Goal: Task Accomplishment & Management: Use online tool/utility

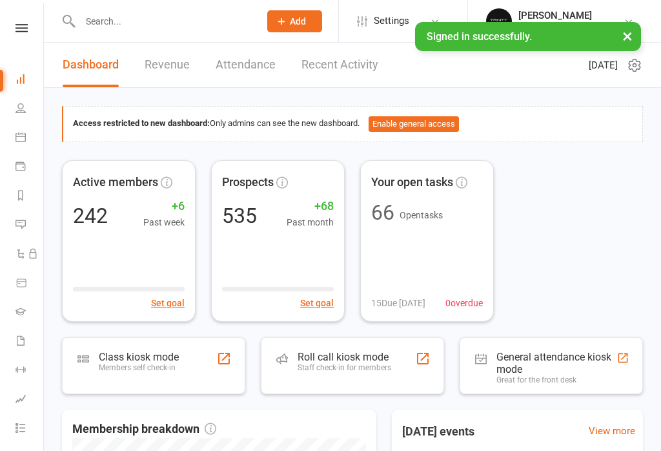
click at [36, 154] on link "Payments" at bounding box center [29, 167] width 29 height 29
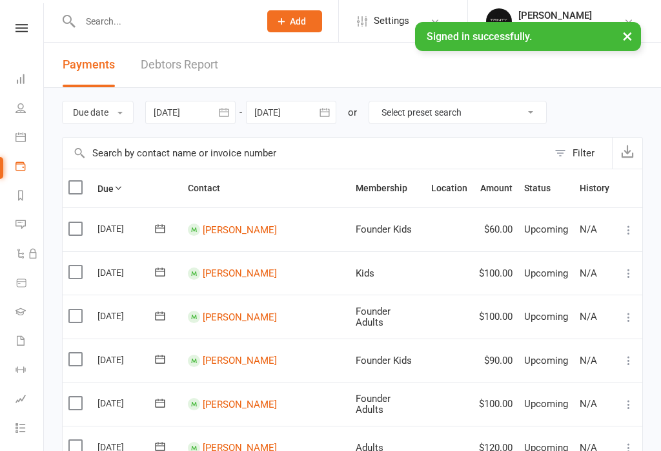
click at [27, 139] on link "Calendar" at bounding box center [29, 138] width 29 height 29
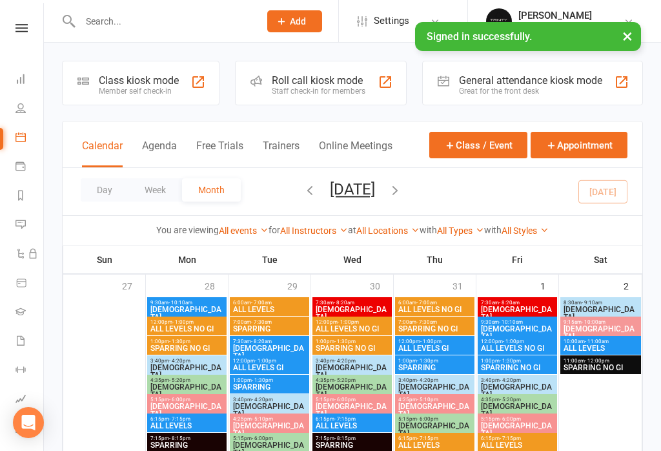
click at [155, 79] on div "Class kiosk mode" at bounding box center [139, 80] width 80 height 12
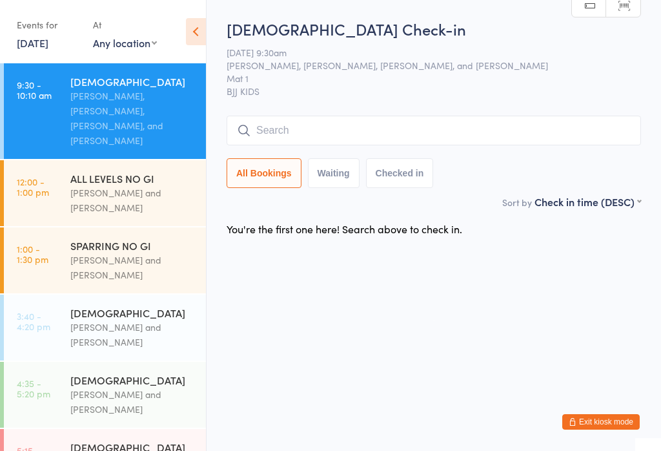
click at [301, 134] on input "search" at bounding box center [434, 131] width 415 height 30
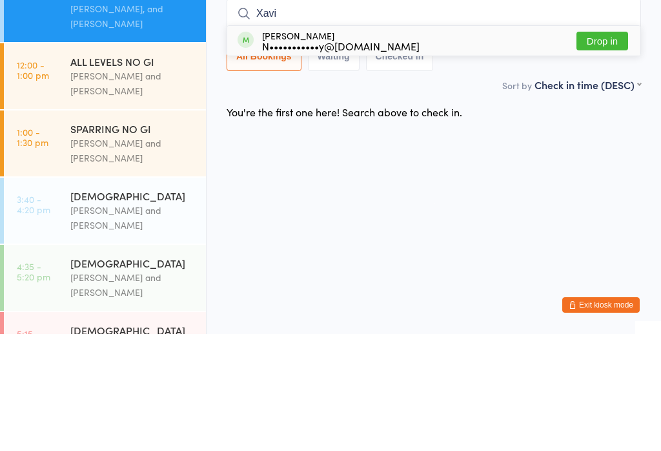
type input "Xavi"
click at [379, 158] on div "N•••••••••••y@[DOMAIN_NAME]" at bounding box center [341, 163] width 158 height 10
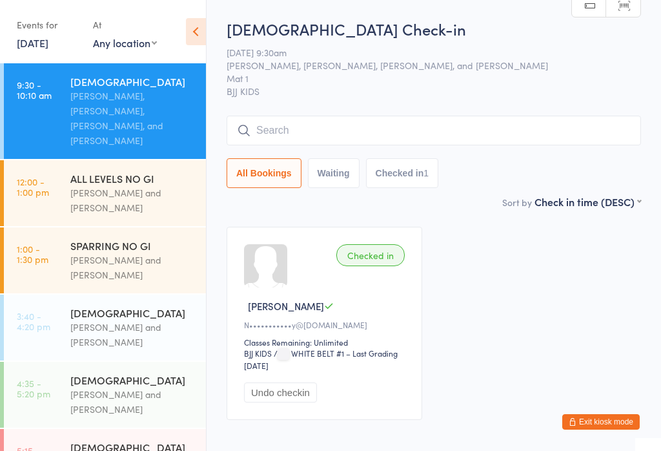
click at [445, 141] on input "search" at bounding box center [434, 131] width 415 height 30
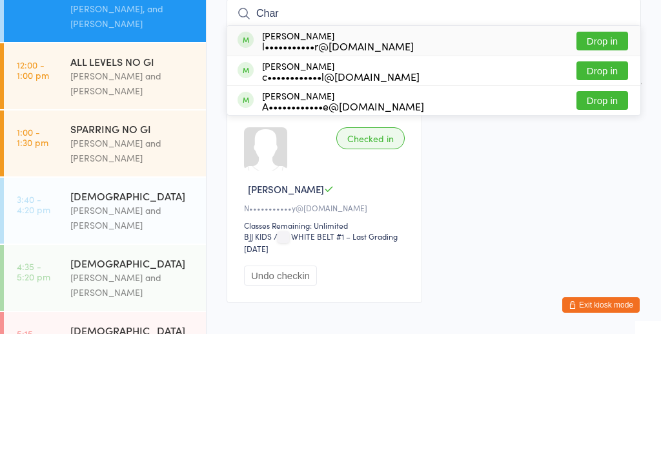
type input "Char"
click at [388, 143] on div "[PERSON_NAME] l•••••••••••r@[DOMAIN_NAME] Drop in" at bounding box center [433, 158] width 413 height 30
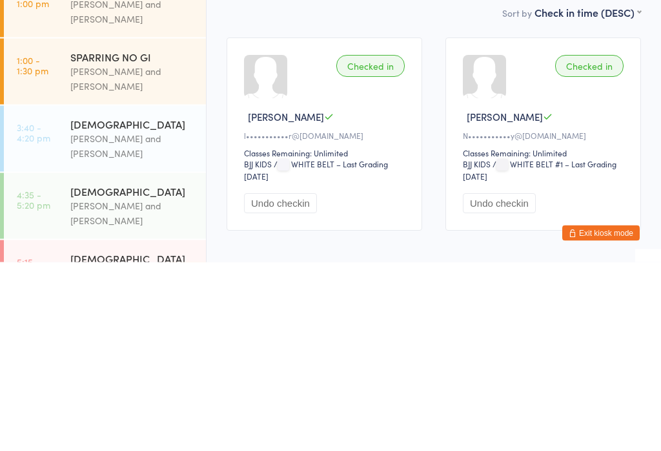
click at [388, 244] on div "Checked in" at bounding box center [370, 255] width 68 height 22
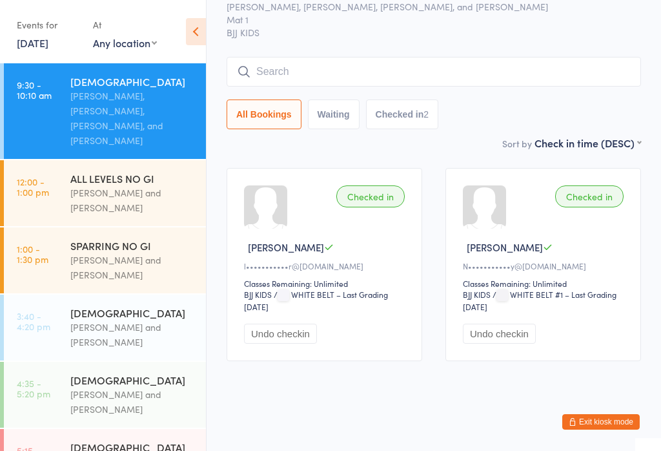
click at [302, 59] on input "search" at bounding box center [434, 72] width 415 height 30
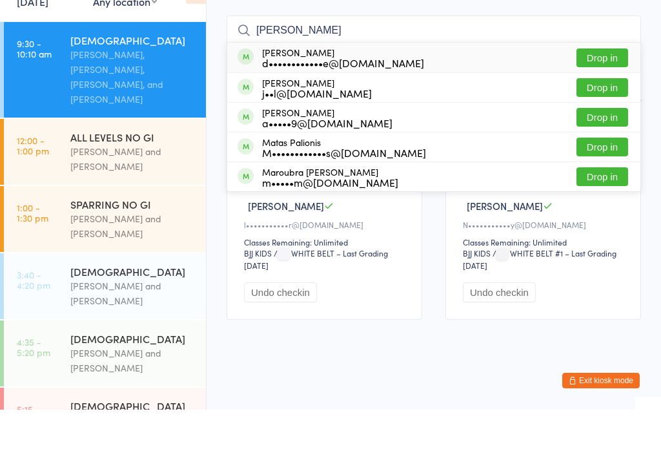
type input "[PERSON_NAME]"
click at [612, 90] on button "Drop in" at bounding box center [603, 99] width 52 height 19
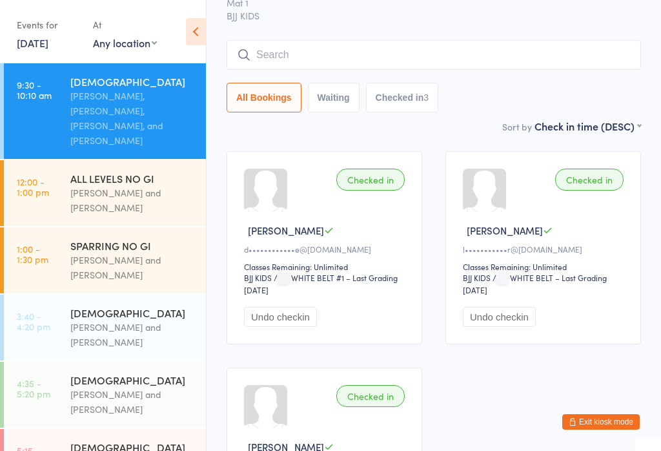
click at [315, 62] on input "search" at bounding box center [434, 55] width 415 height 30
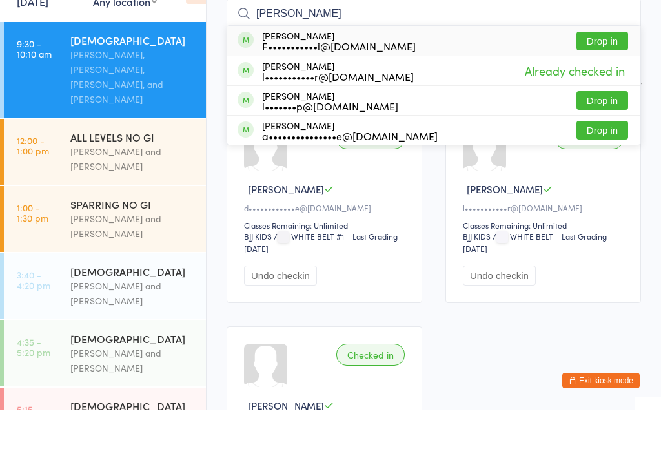
type input "Dante"
click at [602, 73] on button "Drop in" at bounding box center [603, 82] width 52 height 19
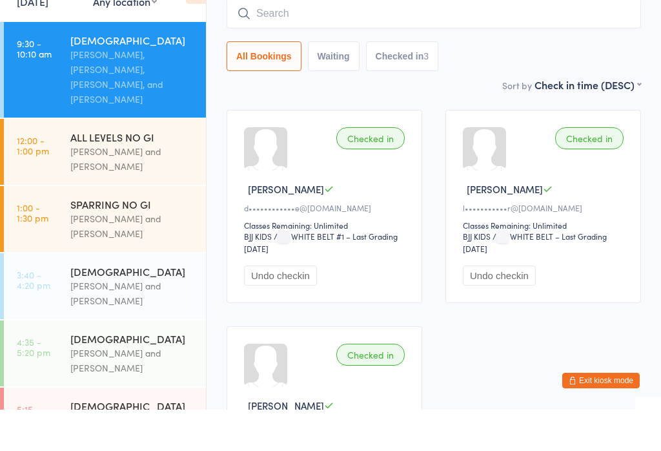
scroll to position [117, 0]
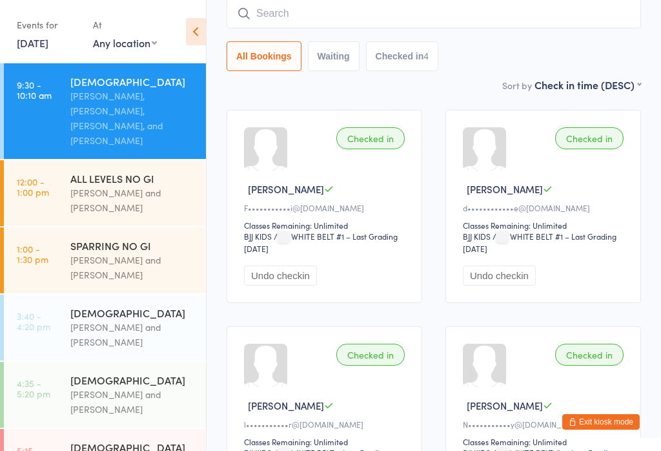
click at [546, 18] on input "search" at bounding box center [434, 14] width 415 height 30
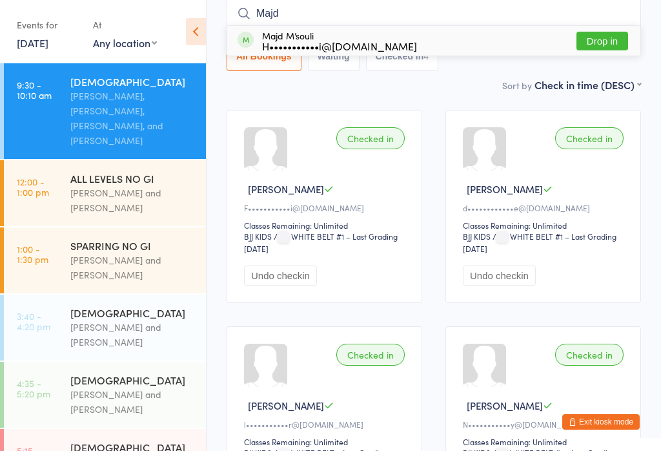
type input "Majd"
click at [591, 50] on button "Drop in" at bounding box center [603, 41] width 52 height 19
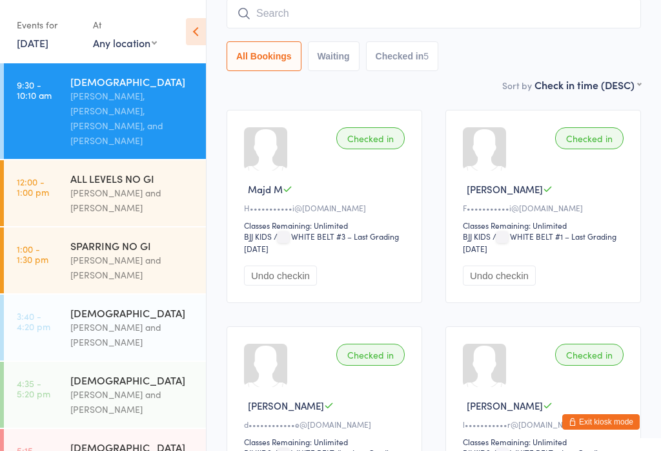
click at [276, 18] on input "search" at bounding box center [434, 14] width 415 height 30
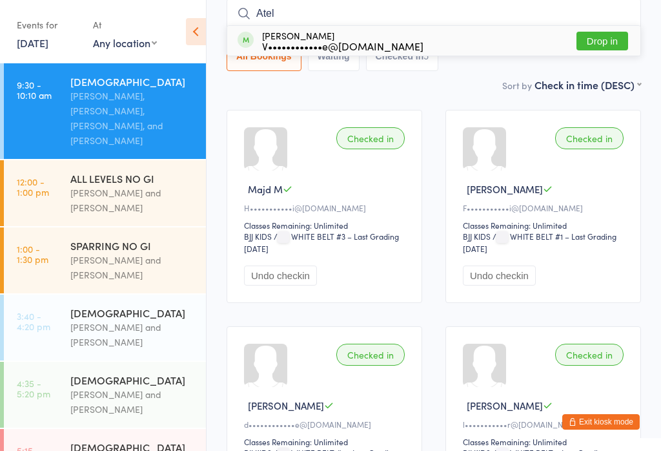
type input "Atel"
click at [599, 39] on button "Drop in" at bounding box center [603, 41] width 52 height 19
